Goal: Task Accomplishment & Management: Complete application form

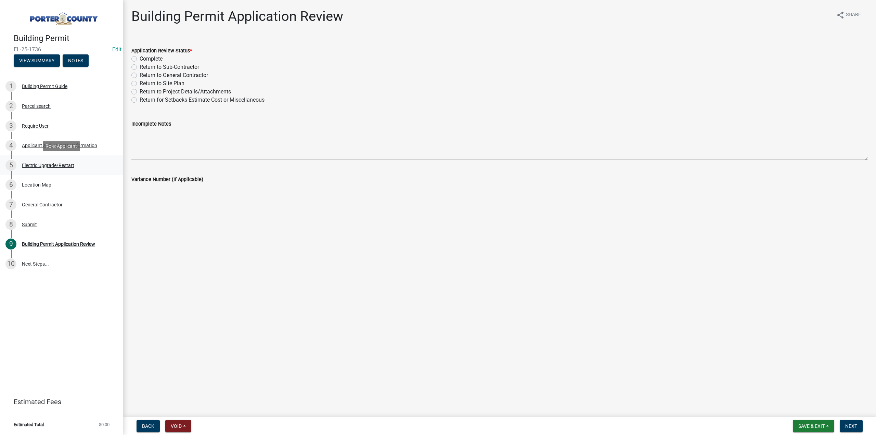
click at [56, 161] on div "5 Electric Upgrade/Restart" at bounding box center [58, 165] width 107 height 11
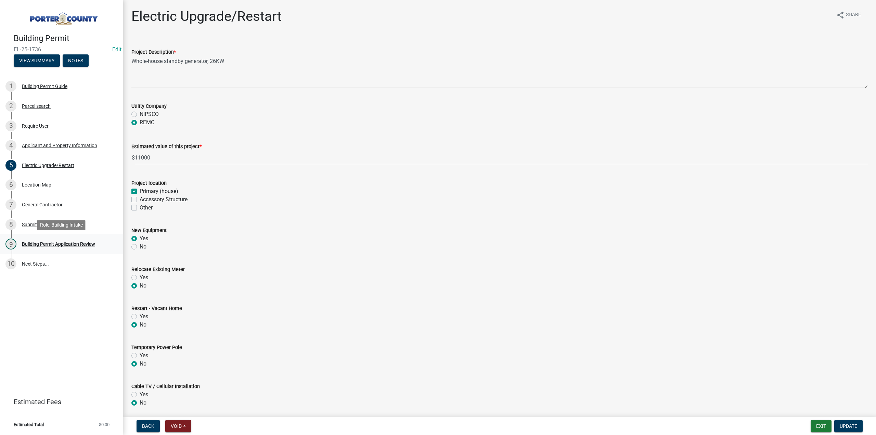
click at [67, 244] on div "Building Permit Application Review" at bounding box center [58, 244] width 73 height 5
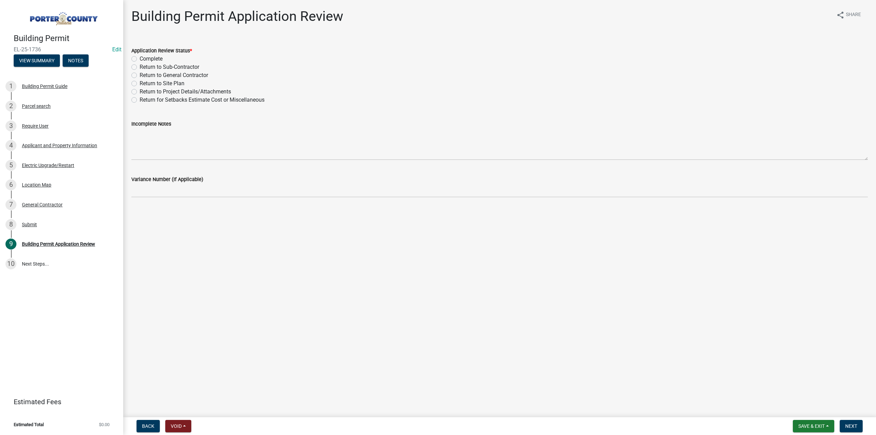
click at [140, 59] on label "Complete" at bounding box center [151, 59] width 23 height 8
click at [140, 59] on input "Complete" at bounding box center [142, 57] width 4 height 4
radio input "true"
click at [857, 425] on button "Next" at bounding box center [851, 426] width 23 height 12
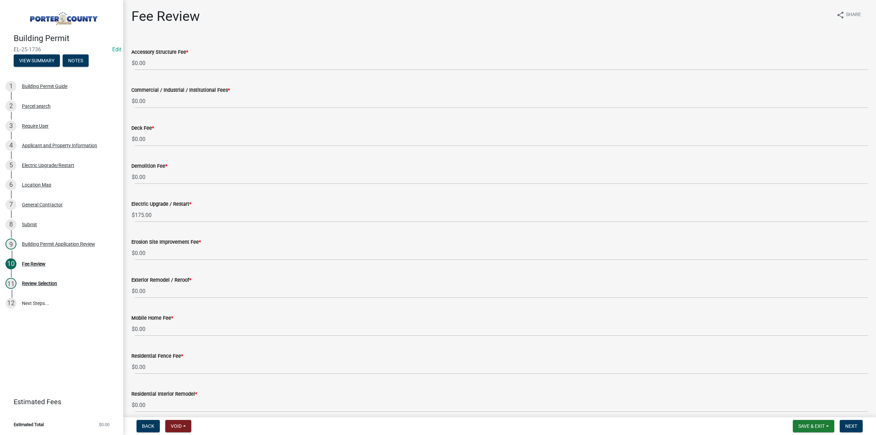
click at [839, 424] on form "Save & Exit Save Save & Exit Next" at bounding box center [827, 426] width 75 height 12
click at [848, 425] on span "Next" at bounding box center [851, 425] width 12 height 5
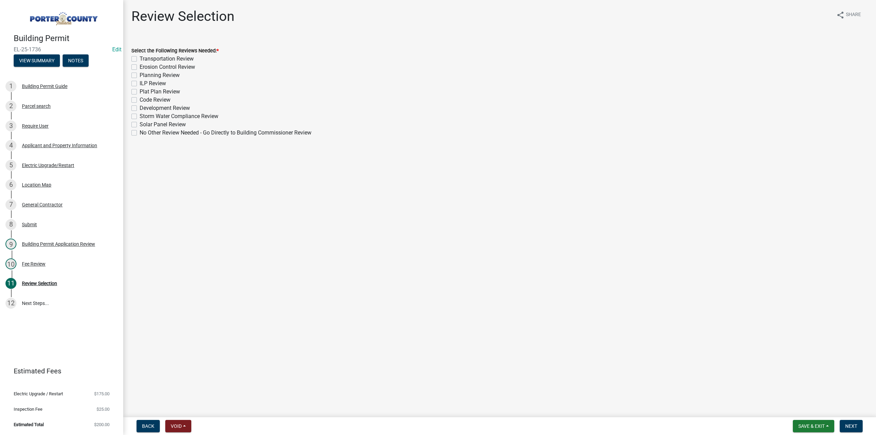
click at [140, 131] on label "No Other Review Needed - Go Directly to Building Commissioner Review" at bounding box center [226, 133] width 172 height 8
click at [140, 131] on input "No Other Review Needed - Go Directly to Building Commissioner Review" at bounding box center [142, 131] width 4 height 4
checkbox input "true"
checkbox input "false"
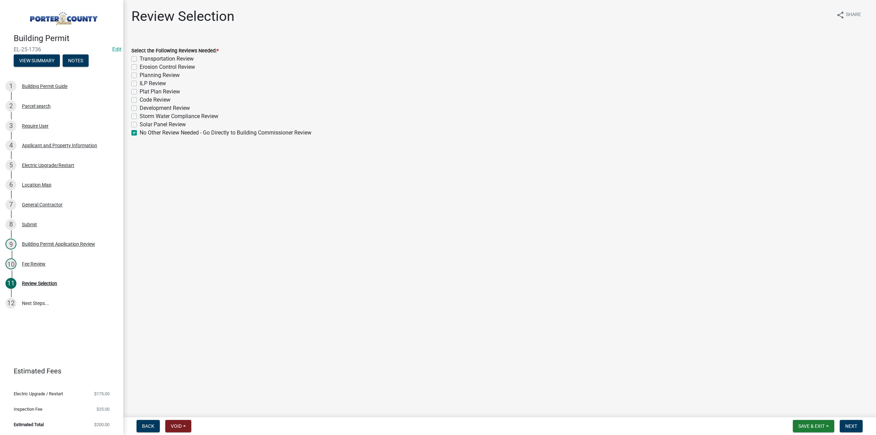
checkbox input "false"
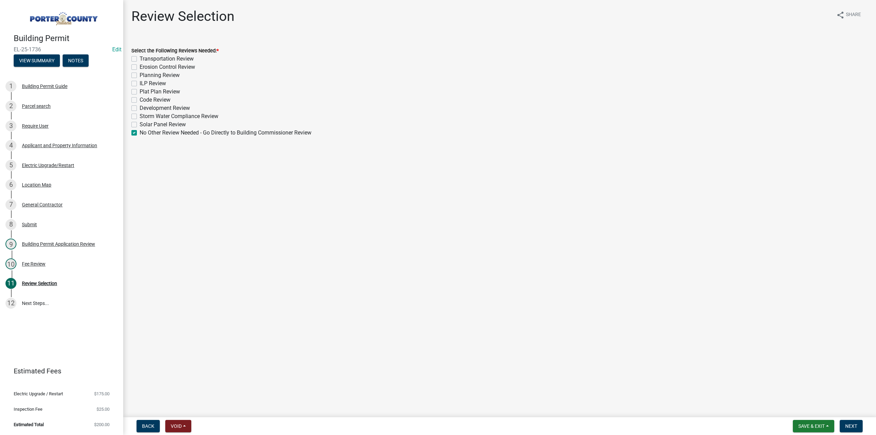
checkbox input "false"
checkbox input "true"
click at [849, 422] on button "Next" at bounding box center [851, 426] width 23 height 12
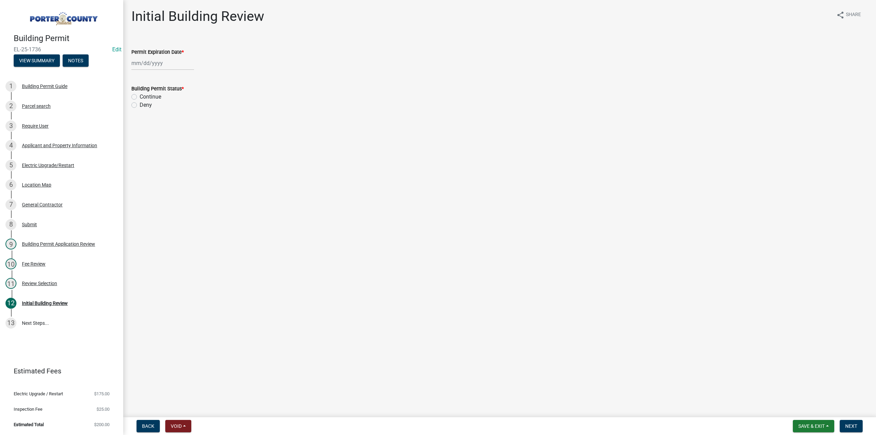
click at [145, 60] on div at bounding box center [162, 63] width 63 height 14
select select "9"
click at [188, 76] on select "1525 1526 1527 1528 1529 1530 1531 1532 1533 1534 1535 1536 1537 1538 1539 1540…" at bounding box center [185, 78] width 25 height 10
select select "2026"
click at [173, 73] on select "1525 1526 1527 1528 1529 1530 1531 1532 1533 1534 1535 1536 1537 1538 1539 1540…" at bounding box center [185, 78] width 25 height 10
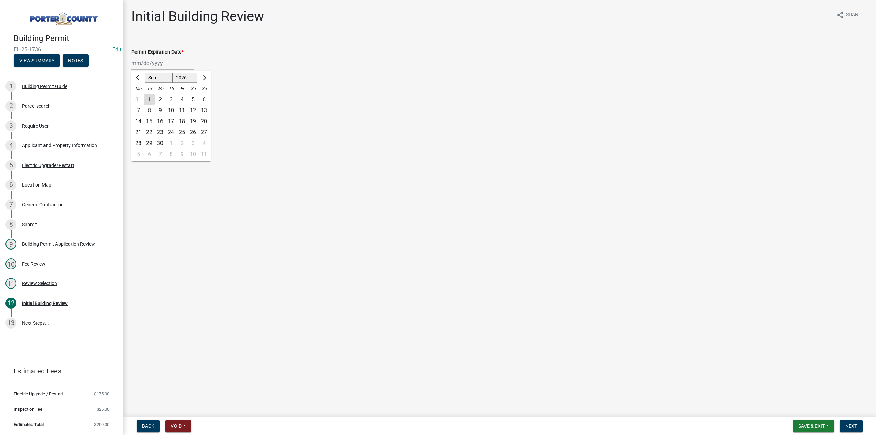
click at [171, 112] on div "10" at bounding box center [171, 110] width 11 height 11
type input "[DATE]"
drag, startPoint x: 133, startPoint y: 95, endPoint x: 143, endPoint y: 108, distance: 16.4
click at [140, 95] on label "Continue" at bounding box center [151, 97] width 22 height 8
click at [140, 95] on input "Continue" at bounding box center [142, 95] width 4 height 4
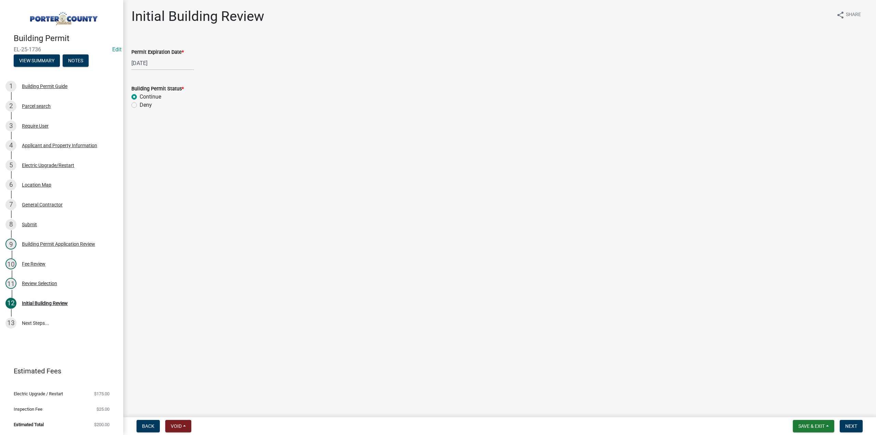
radio input "true"
click at [847, 425] on span "Next" at bounding box center [851, 425] width 12 height 5
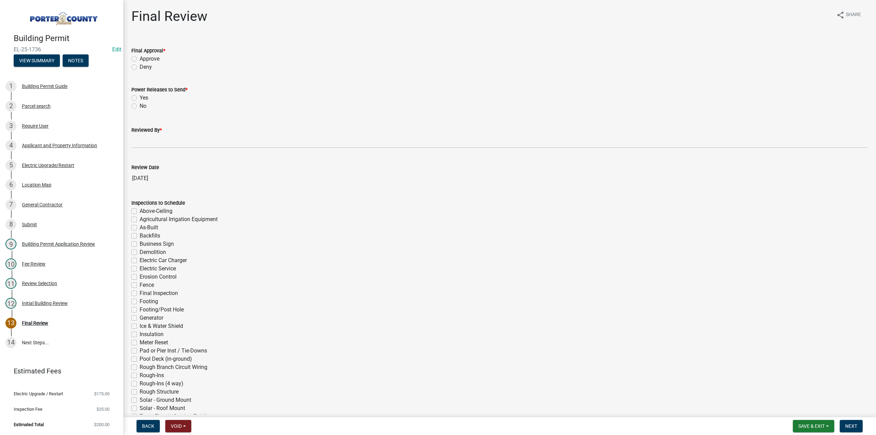
click at [140, 59] on label "Approve" at bounding box center [150, 59] width 20 height 8
click at [140, 59] on input "Approve" at bounding box center [142, 57] width 4 height 4
radio input "true"
drag, startPoint x: 135, startPoint y: 105, endPoint x: 142, endPoint y: 128, distance: 24.2
click at [140, 105] on label "No" at bounding box center [143, 106] width 7 height 8
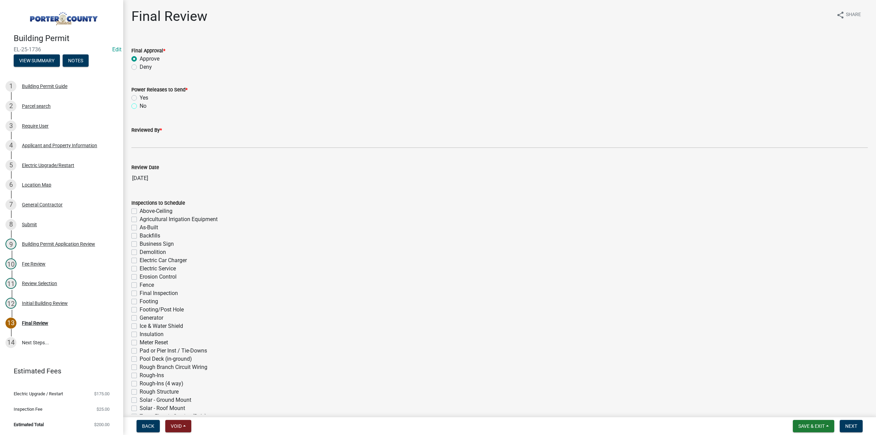
click at [140, 105] on input "No" at bounding box center [142, 104] width 4 height 4
radio input "true"
click at [143, 132] on label "Reviewed By *" at bounding box center [146, 130] width 30 height 5
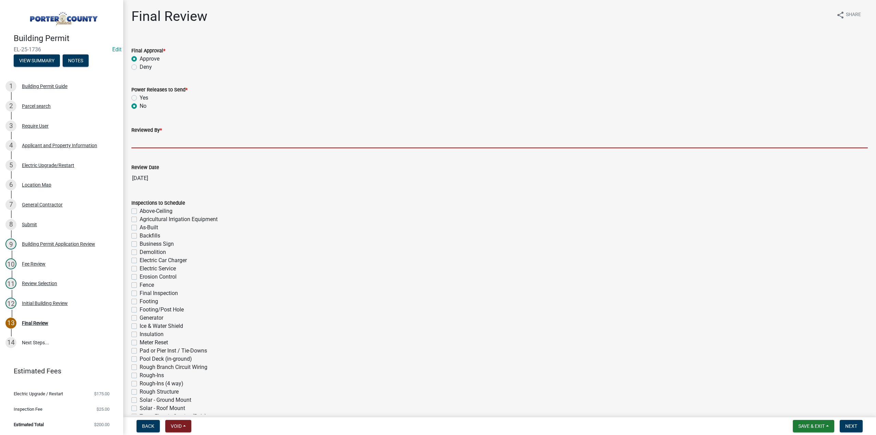
click at [143, 134] on input "Reviewed By *" at bounding box center [499, 141] width 736 height 14
click at [151, 145] on input "Reviewed By *" at bounding box center [499, 141] width 736 height 14
type input "TT"
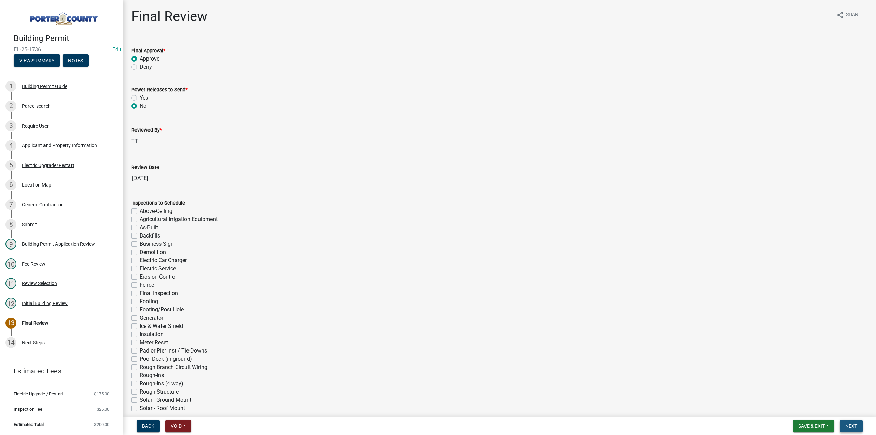
click at [848, 421] on button "Next" at bounding box center [851, 426] width 23 height 12
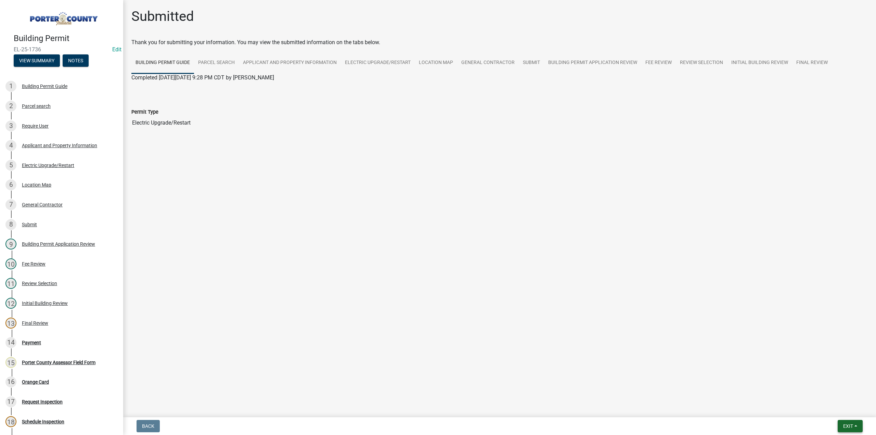
click at [848, 425] on span "Exit" at bounding box center [848, 425] width 10 height 5
click at [843, 412] on button "Save & Exit" at bounding box center [835, 408] width 55 height 16
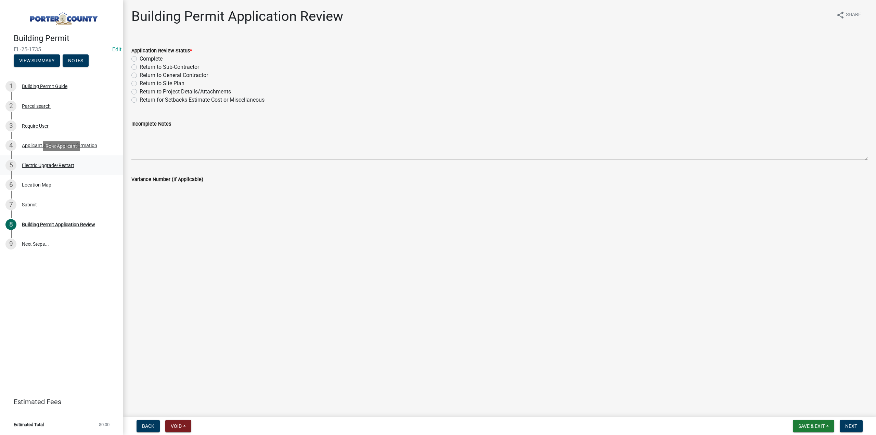
click at [42, 164] on div "Electric Upgrade/Restart" at bounding box center [48, 165] width 52 height 5
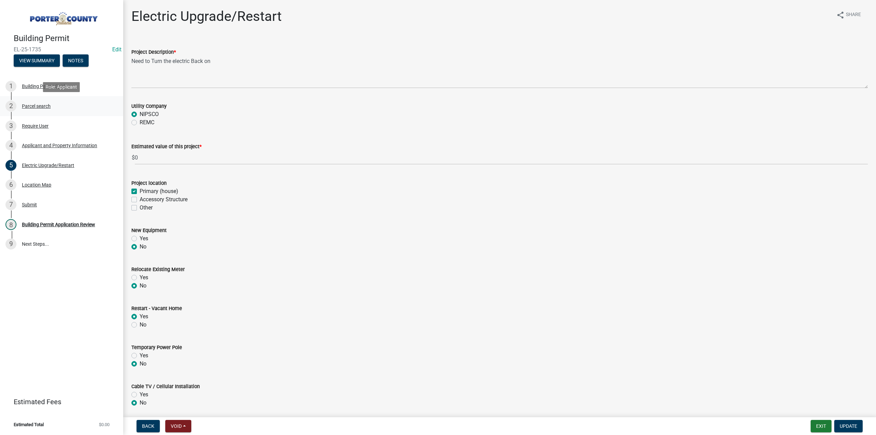
click at [24, 104] on div "Parcel search" at bounding box center [36, 106] width 29 height 5
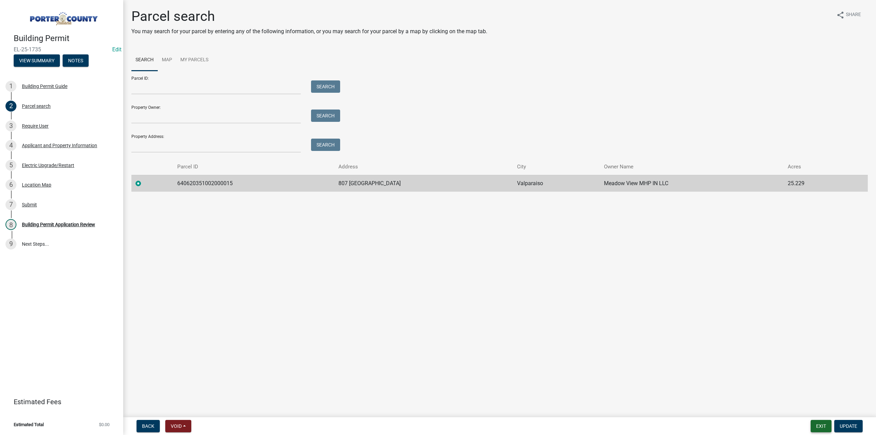
click at [814, 427] on button "Exit" at bounding box center [821, 426] width 21 height 12
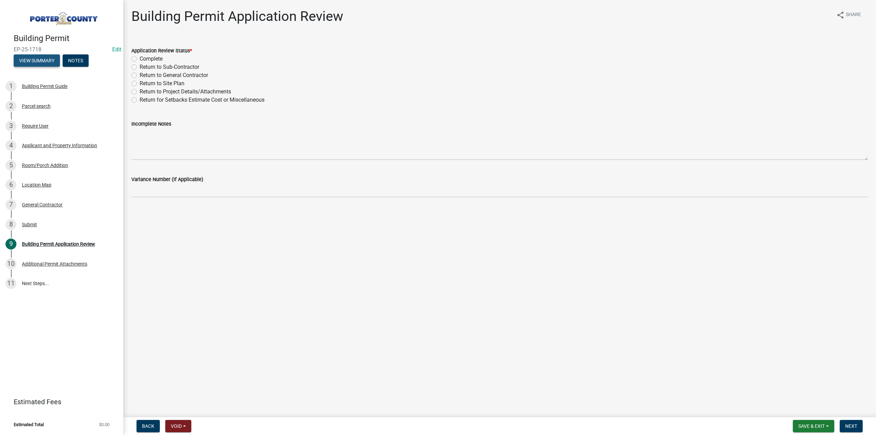
click at [45, 64] on button "View Summary" at bounding box center [37, 60] width 46 height 12
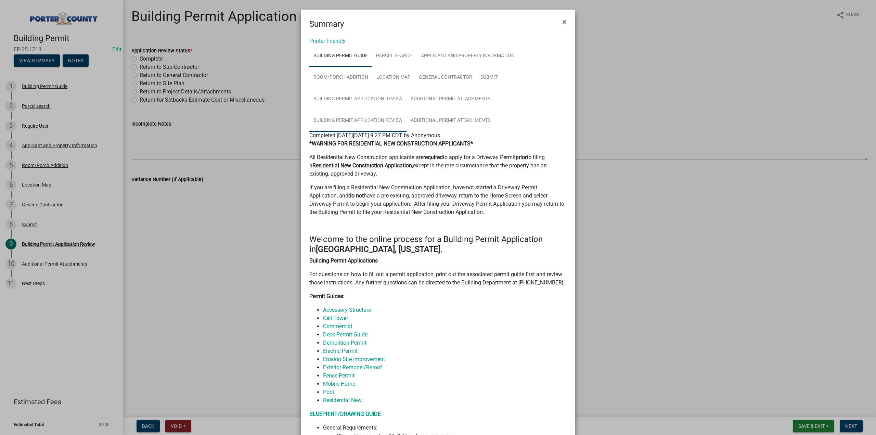
click at [365, 117] on link "Building Permit Application Review" at bounding box center [357, 121] width 97 height 22
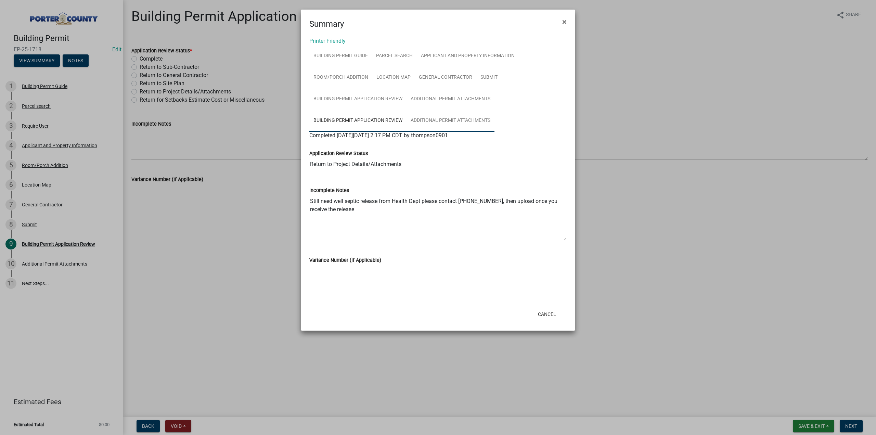
click at [437, 120] on link "Additional Permit Attachments" at bounding box center [450, 121] width 88 height 22
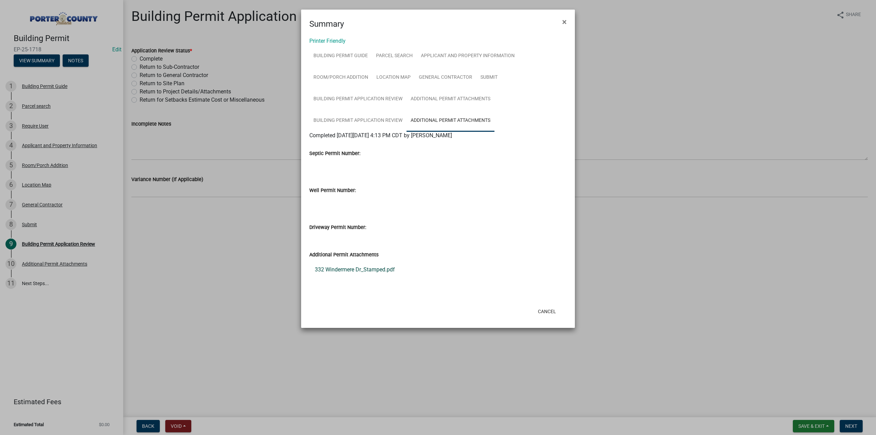
click at [375, 270] on link "332 Windermere Dr_Stamped.pdf" at bounding box center [437, 269] width 257 height 16
click at [564, 20] on span "×" at bounding box center [564, 22] width 4 height 10
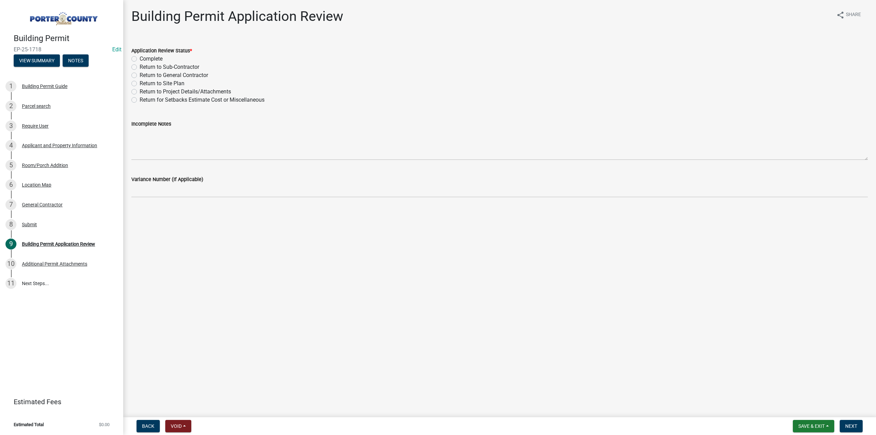
drag, startPoint x: 134, startPoint y: 58, endPoint x: 152, endPoint y: 101, distance: 46.8
click at [140, 59] on label "Complete" at bounding box center [151, 59] width 23 height 8
click at [140, 59] on input "Complete" at bounding box center [142, 57] width 4 height 4
radio input "true"
click at [851, 427] on span "Next" at bounding box center [851, 425] width 12 height 5
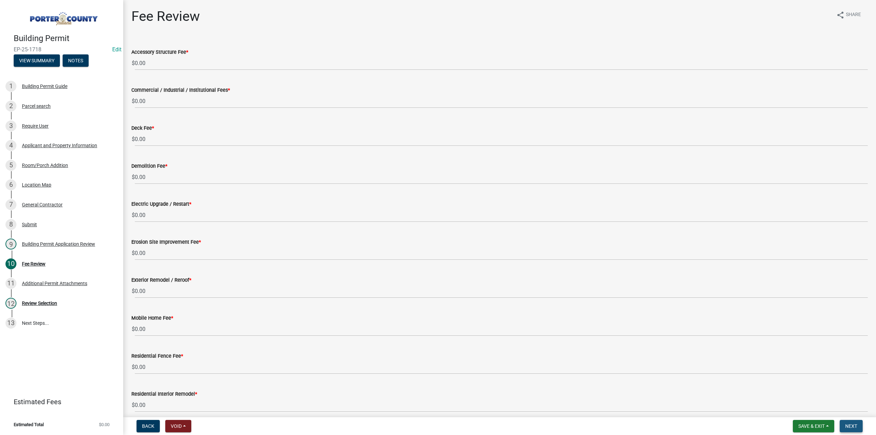
click at [851, 427] on span "Next" at bounding box center [851, 425] width 12 height 5
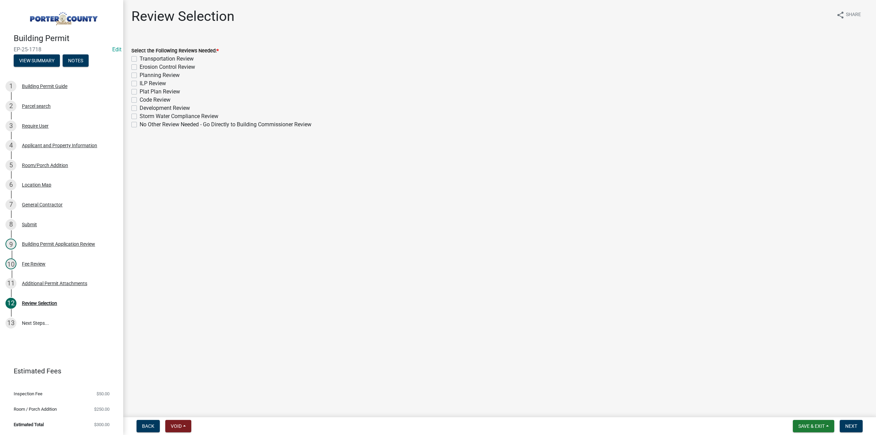
click at [140, 75] on label "Planning Review" at bounding box center [160, 75] width 40 height 8
click at [140, 75] on input "Planning Review" at bounding box center [142, 73] width 4 height 4
checkbox input "true"
checkbox input "false"
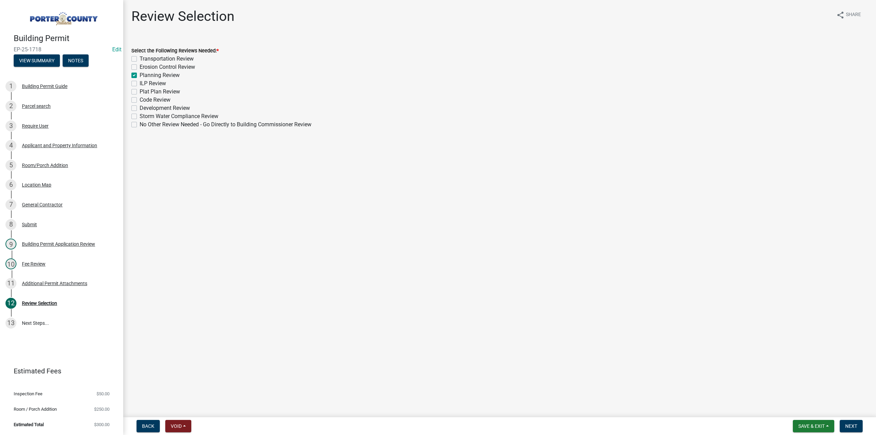
checkbox input "true"
checkbox input "false"
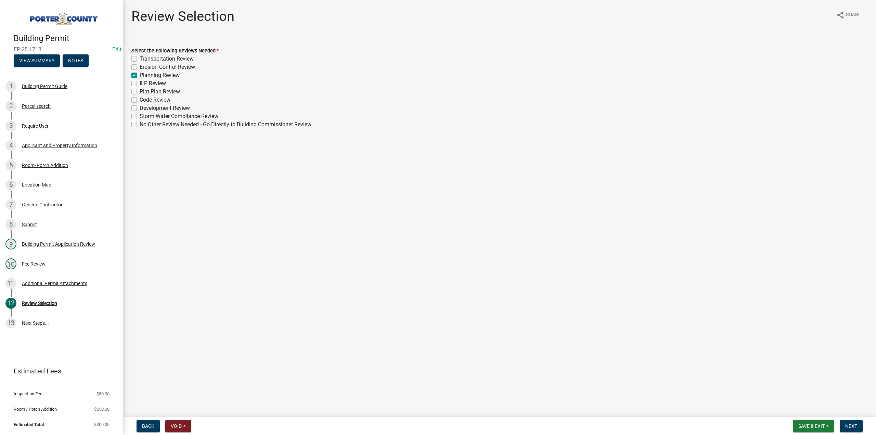
checkbox input "false"
click at [845, 423] on button "Next" at bounding box center [851, 426] width 23 height 12
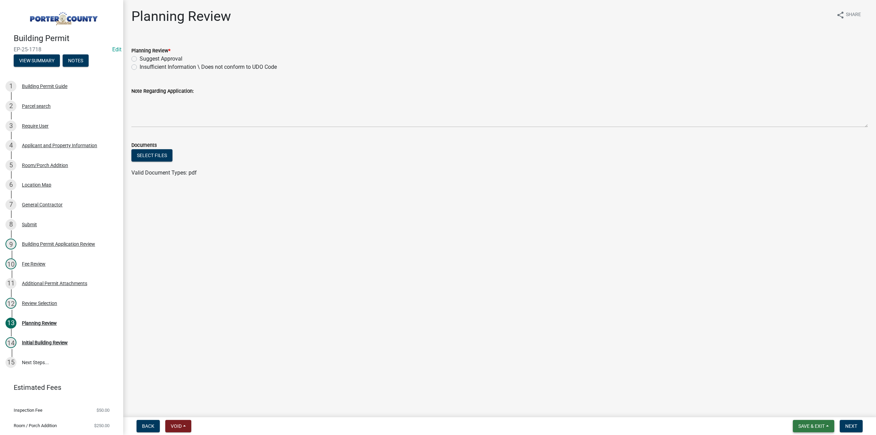
click at [820, 426] on span "Save & Exit" at bounding box center [811, 425] width 26 height 5
click at [808, 410] on button "Save & Exit" at bounding box center [806, 408] width 55 height 16
